Goal: Task Accomplishment & Management: Use online tool/utility

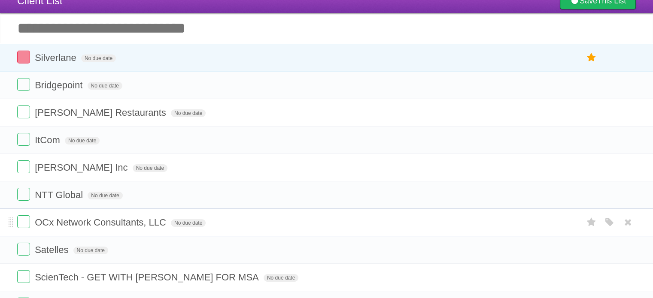
scroll to position [43, 0]
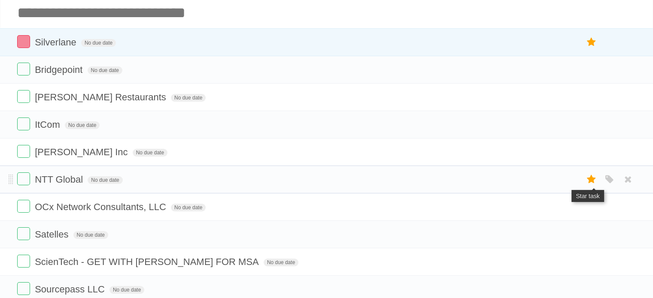
click at [594, 181] on icon at bounding box center [591, 179] width 12 height 14
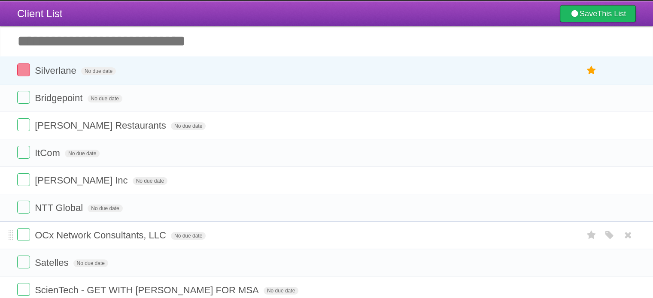
scroll to position [0, 0]
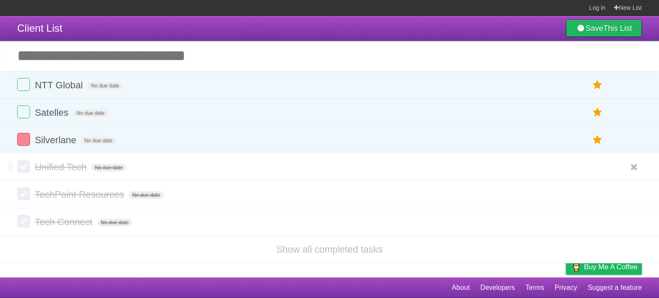
click at [24, 170] on label at bounding box center [23, 166] width 13 height 13
click at [26, 197] on label at bounding box center [23, 193] width 13 height 13
click at [26, 222] on label at bounding box center [23, 221] width 13 height 13
drag, startPoint x: 348, startPoint y: 251, endPoint x: 283, endPoint y: 248, distance: 65.3
click at [348, 251] on link "Show all completed tasks" at bounding box center [329, 250] width 106 height 11
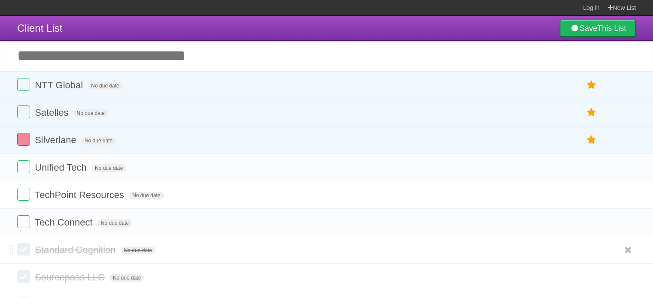
click at [24, 251] on label at bounding box center [23, 249] width 13 height 13
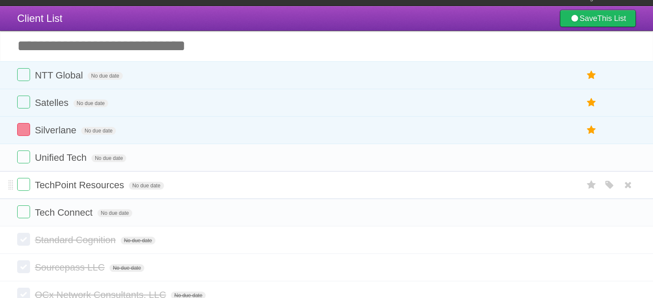
scroll to position [43, 0]
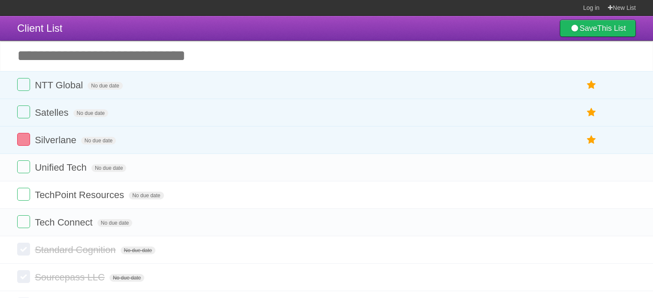
scroll to position [76, 0]
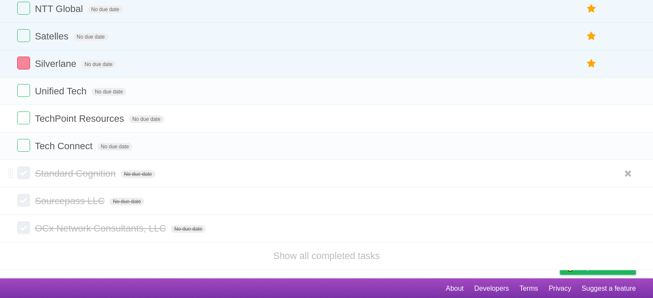
click at [25, 173] on label at bounding box center [23, 172] width 13 height 13
click at [23, 202] on label at bounding box center [23, 200] width 13 height 13
click at [27, 226] on label at bounding box center [23, 227] width 13 height 13
click at [319, 256] on link "Show all completed tasks" at bounding box center [326, 256] width 106 height 11
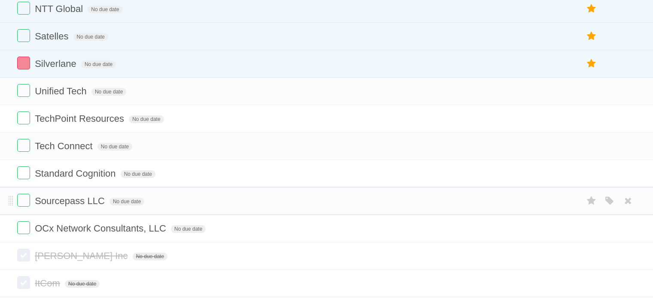
scroll to position [185, 0]
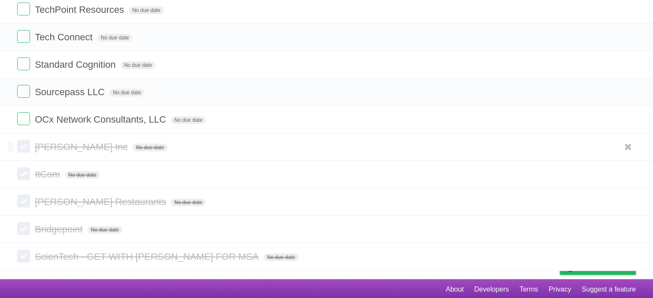
click at [27, 147] on label at bounding box center [23, 146] width 13 height 13
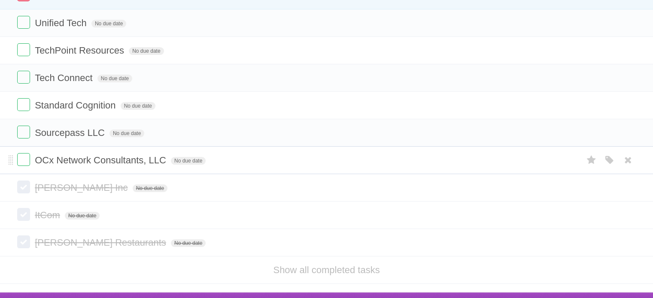
scroll to position [158, 0]
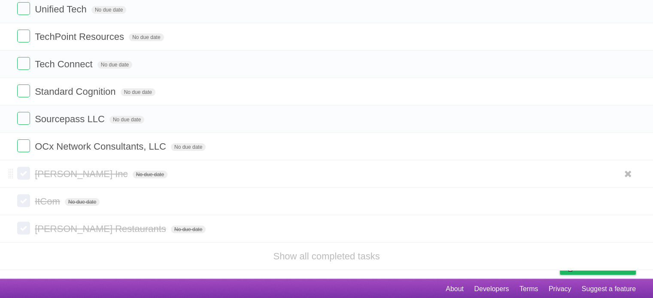
click at [24, 176] on label at bounding box center [23, 173] width 13 height 13
click at [25, 197] on label at bounding box center [23, 200] width 13 height 13
click at [26, 226] on label at bounding box center [23, 228] width 13 height 13
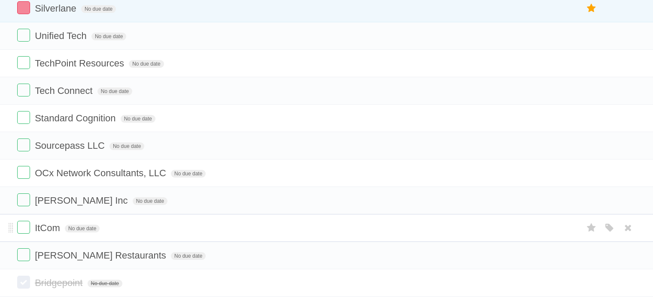
scroll to position [185, 0]
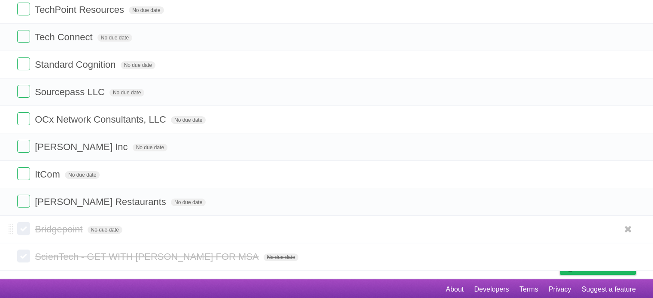
click at [23, 229] on label at bounding box center [23, 228] width 13 height 13
click at [27, 252] on label at bounding box center [23, 256] width 13 height 13
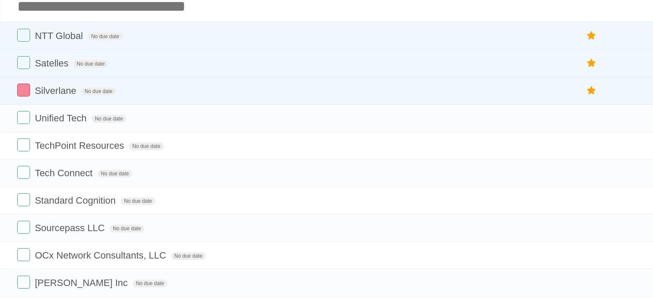
scroll to position [0, 0]
